Goal: Task Accomplishment & Management: Manage account settings

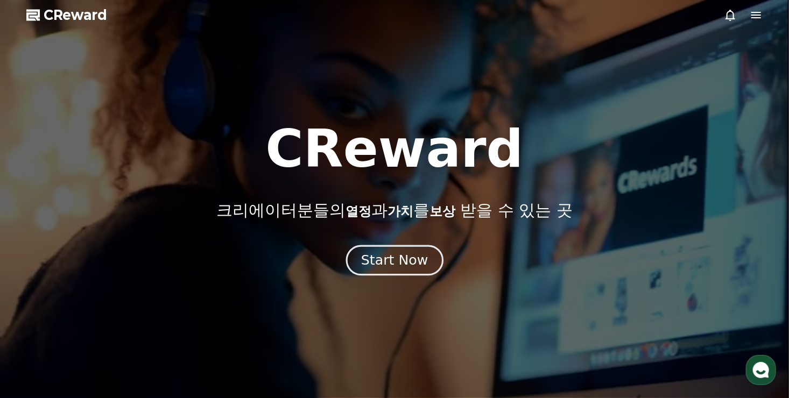
click at [373, 265] on div "Start Now" at bounding box center [394, 260] width 67 height 18
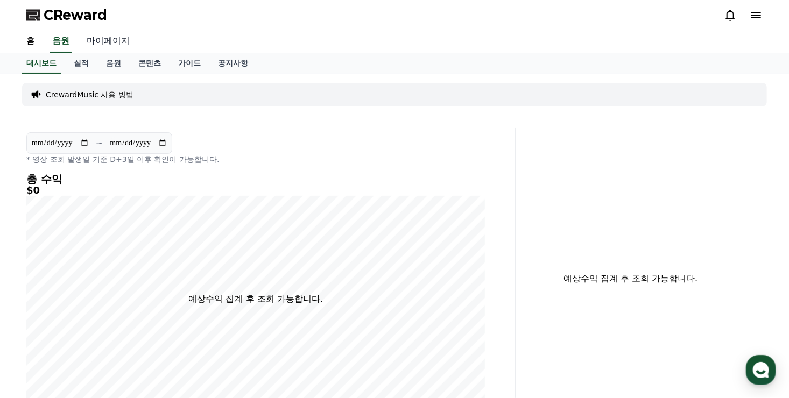
click at [106, 38] on link "마이페이지" at bounding box center [108, 41] width 60 height 23
select select "**********"
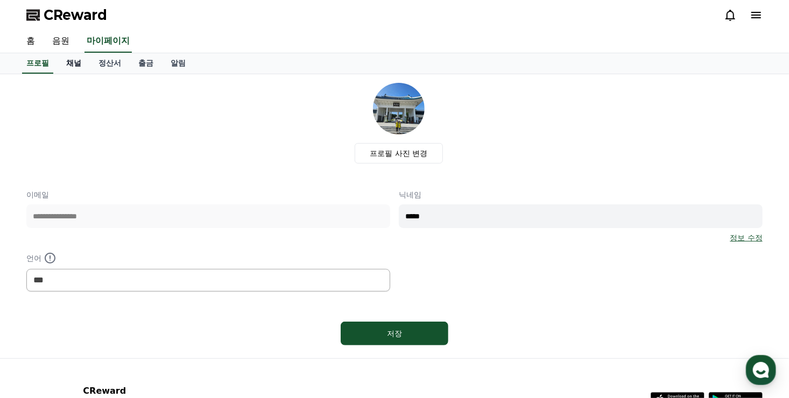
click at [75, 66] on link "채널" at bounding box center [74, 63] width 32 height 20
